Goal: Task Accomplishment & Management: Use online tool/utility

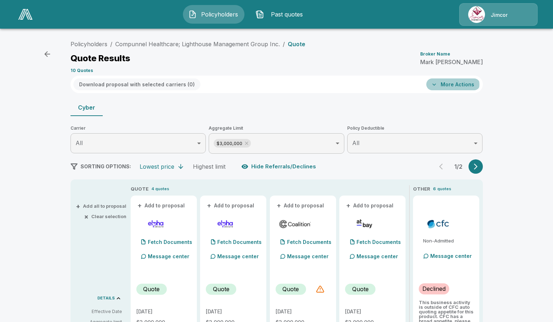
click at [438, 84] on icon "button" at bounding box center [433, 84] width 7 height 7
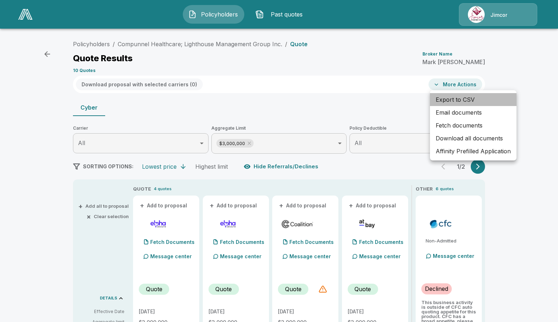
click at [445, 99] on li "Export to CSV" at bounding box center [473, 99] width 87 height 13
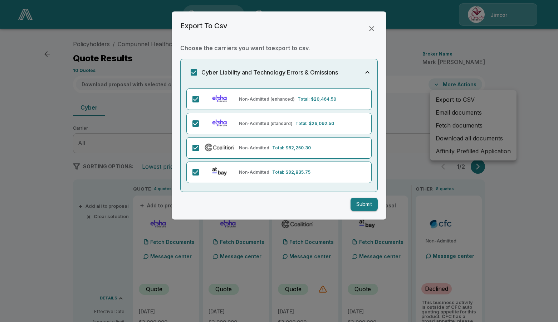
click at [358, 201] on button "Submit" at bounding box center [364, 203] width 27 height 13
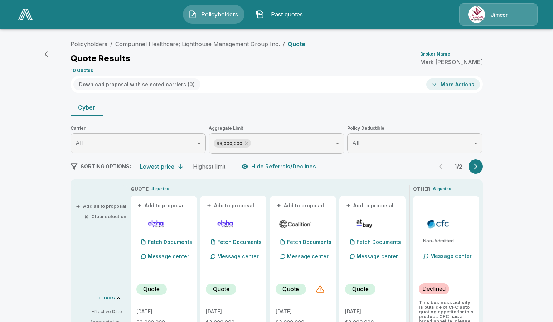
click at [459, 84] on button "More Actions" at bounding box center [453, 84] width 54 height 12
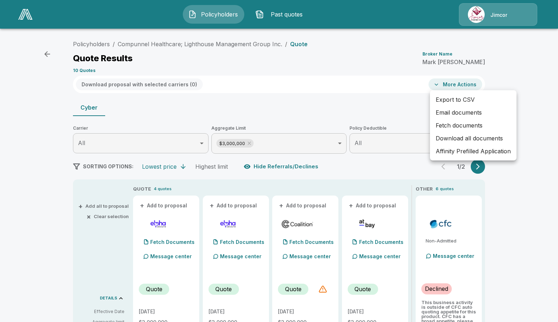
click at [463, 113] on li "Email documents" at bounding box center [473, 112] width 87 height 13
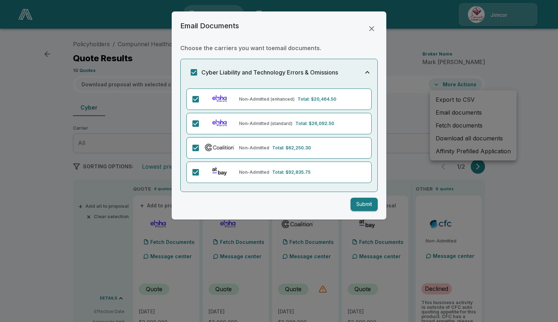
click at [358, 204] on button "Submit" at bounding box center [364, 203] width 27 height 13
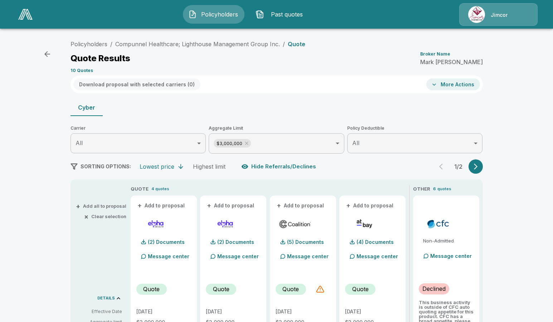
click at [478, 166] on icon "button" at bounding box center [475, 166] width 7 height 7
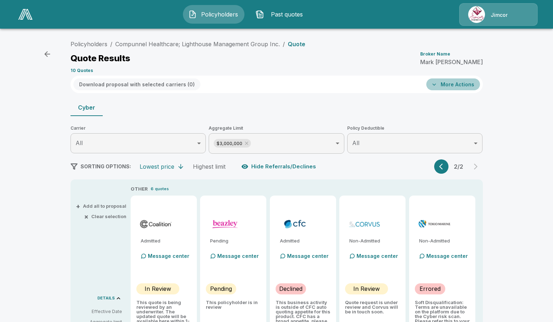
click at [467, 84] on button "More Actions" at bounding box center [453, 84] width 54 height 12
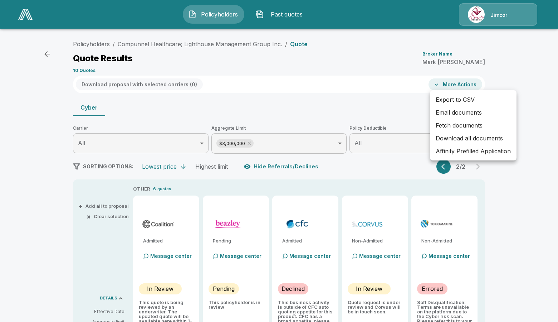
click at [26, 234] on div at bounding box center [279, 161] width 558 height 322
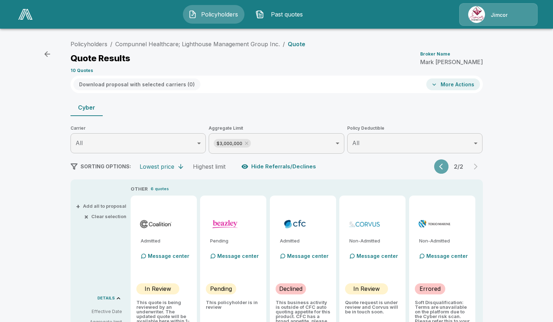
click at [443, 165] on icon "button" at bounding box center [441, 167] width 4 height 6
